Goal: Task Accomplishment & Management: Manage account settings

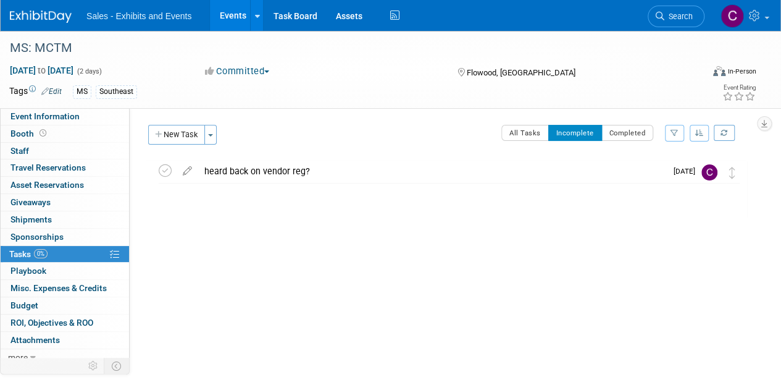
click at [235, 19] on link "Events" at bounding box center [232, 15] width 45 height 31
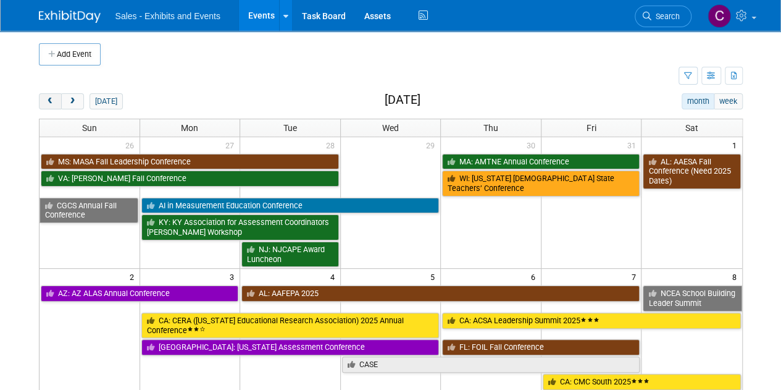
click at [54, 104] on span "prev" at bounding box center [50, 102] width 9 height 8
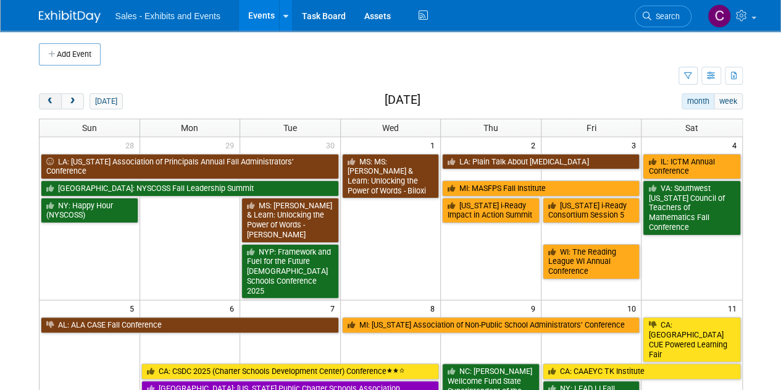
click at [54, 104] on span "prev" at bounding box center [50, 102] width 9 height 8
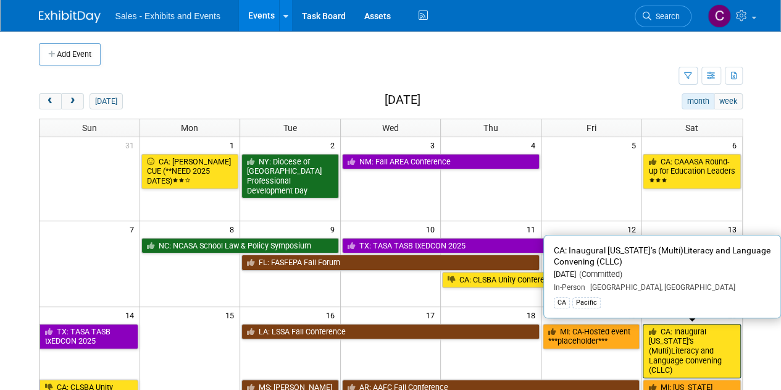
click at [681, 339] on link "CA: Inaugural [US_STATE]’s (Multi)Literacy and Language Convening (CLLC)" at bounding box center [692, 350] width 98 height 55
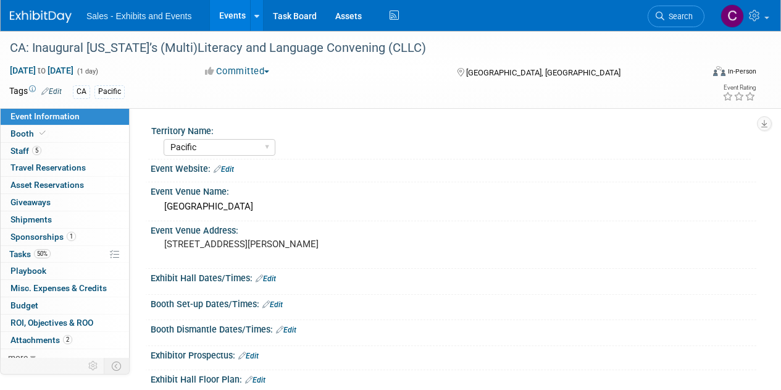
select select "Pacific"
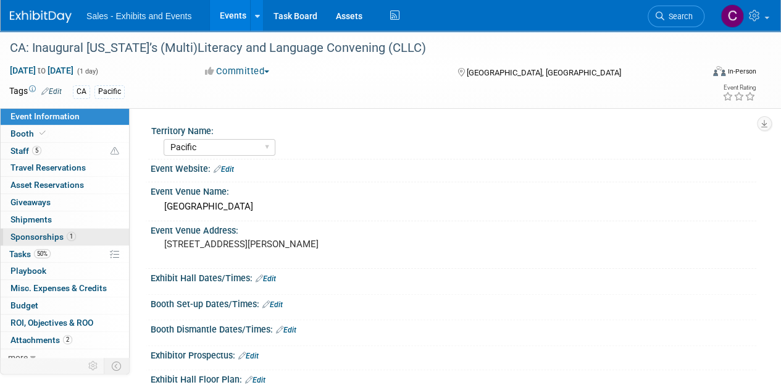
click at [37, 238] on span "Sponsorships 1" at bounding box center [42, 236] width 65 height 10
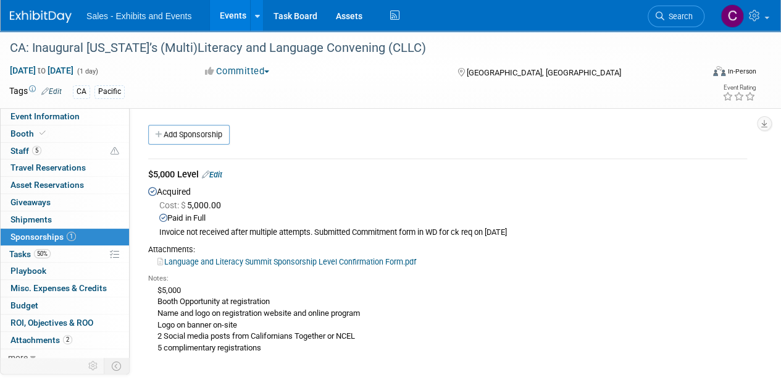
click at [227, 175] on div "$5,000 Level Edit" at bounding box center [447, 175] width 599 height 15
click at [218, 173] on link "Edit" at bounding box center [212, 174] width 20 height 9
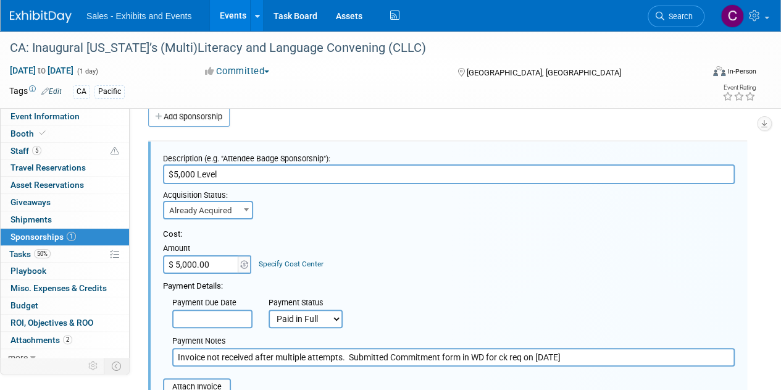
click at [619, 355] on input "Invoice not received after multiple attempts. Submitted Commitment form in WD f…" at bounding box center [453, 357] width 562 height 19
paste input "RC-033724 for PO-008450"
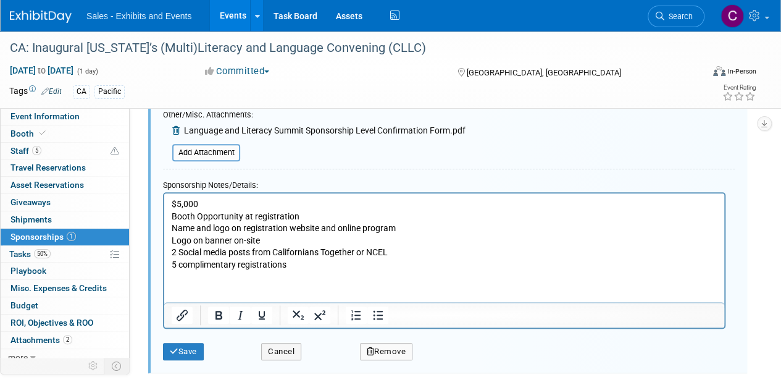
scroll to position [338, 0]
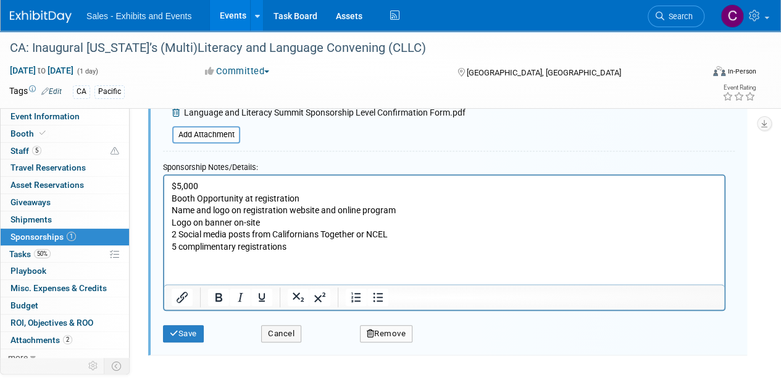
type input "Invoice not received after multiple attempts. Submitted Commitment form in WD f…"
click at [215, 329] on div "Save" at bounding box center [203, 329] width 98 height 25
click at [184, 332] on button "Save" at bounding box center [183, 333] width 41 height 17
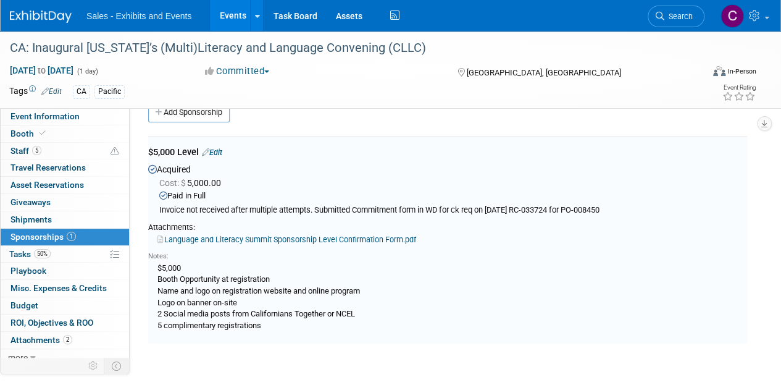
scroll to position [18, 0]
